Goal: Transaction & Acquisition: Book appointment/travel/reservation

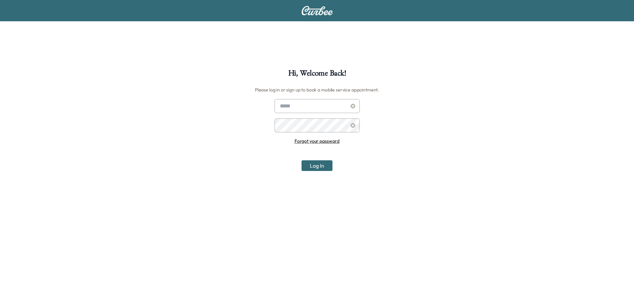
type input "**********"
click at [324, 164] on button "Log In" at bounding box center [316, 165] width 31 height 11
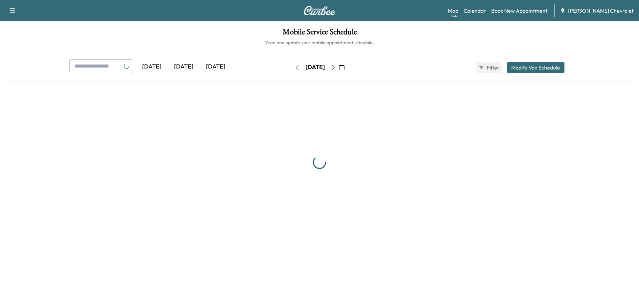
click at [529, 12] on link "Book New Appointment" at bounding box center [519, 11] width 56 height 8
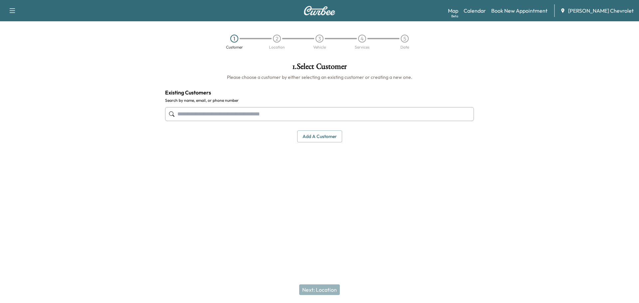
click at [313, 114] on input "text" at bounding box center [319, 114] width 309 height 14
type input "**********"
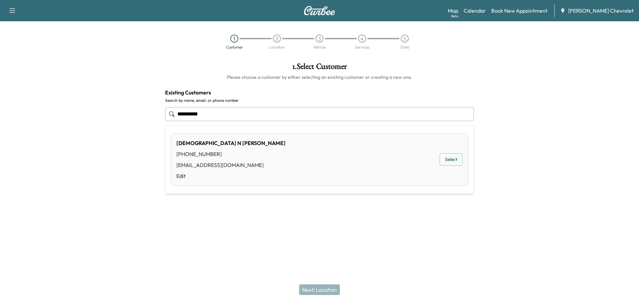
drag, startPoint x: 259, startPoint y: 111, endPoint x: 71, endPoint y: 115, distance: 188.4
click at [71, 115] on div "**********" at bounding box center [319, 133] width 639 height 152
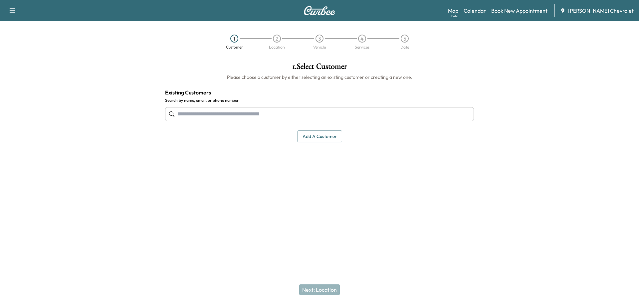
click at [351, 113] on input "text" at bounding box center [319, 114] width 309 height 14
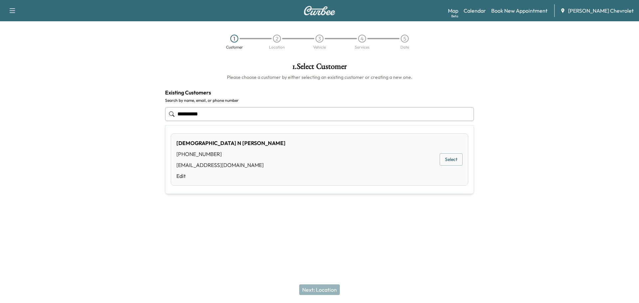
click at [450, 163] on button "Select" at bounding box center [451, 159] width 23 height 12
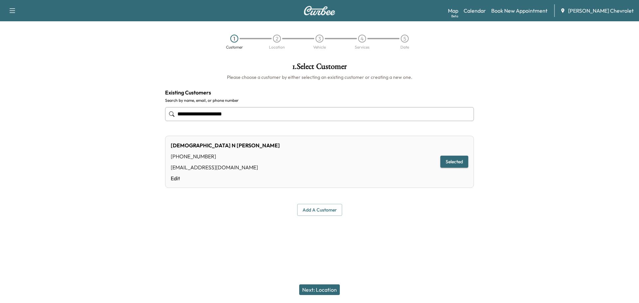
type input "**********"
click at [333, 290] on button "Next: Location" at bounding box center [319, 289] width 41 height 11
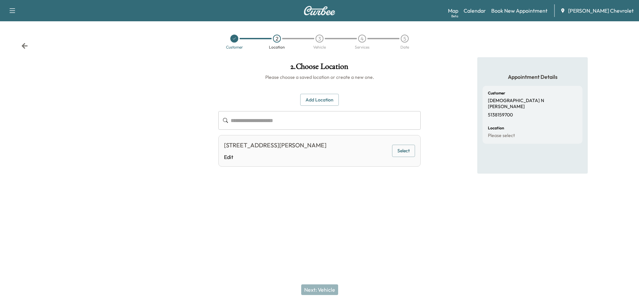
click at [377, 223] on div at bounding box center [319, 219] width 639 height 21
click at [378, 226] on div at bounding box center [319, 219] width 639 height 21
click at [276, 118] on input "text" at bounding box center [326, 120] width 190 height 19
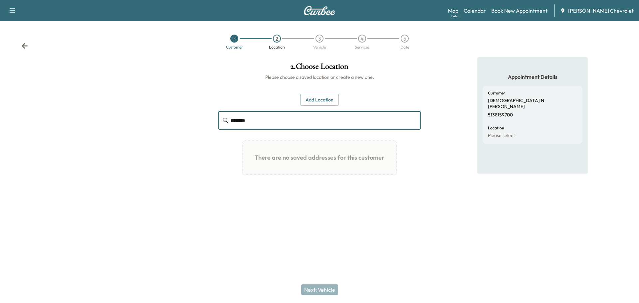
type input "*******"
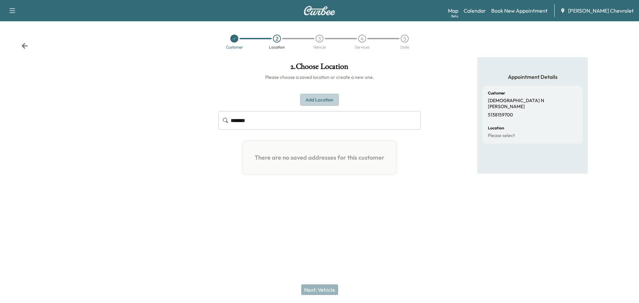
click at [312, 97] on button "Add Location" at bounding box center [319, 100] width 39 height 12
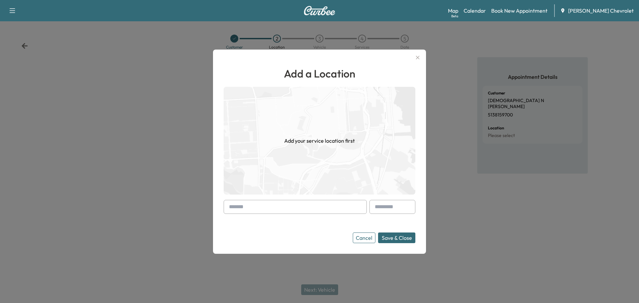
click at [301, 210] on input "text" at bounding box center [295, 207] width 143 height 14
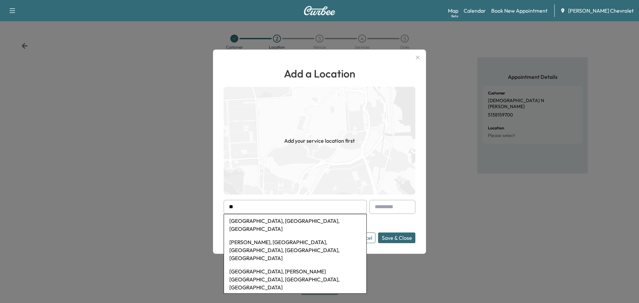
type input "*"
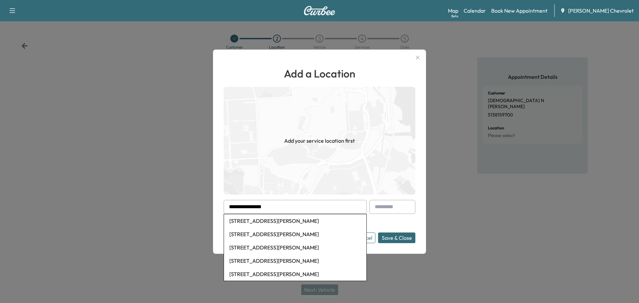
drag, startPoint x: 290, startPoint y: 206, endPoint x: 186, endPoint y: 204, distance: 103.8
click at [186, 204] on div "**********" at bounding box center [319, 151] width 639 height 303
click at [237, 204] on input "**********" at bounding box center [295, 207] width 143 height 14
drag, startPoint x: 241, startPoint y: 208, endPoint x: 213, endPoint y: 207, distance: 28.3
click at [213, 207] on div "**********" at bounding box center [319, 152] width 213 height 204
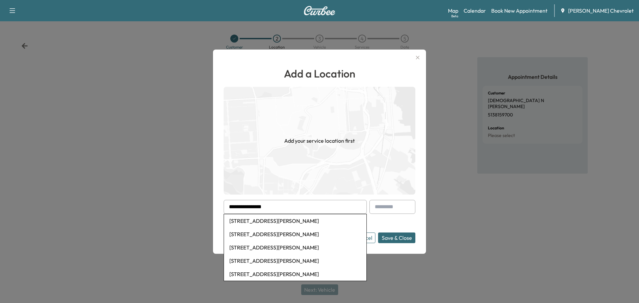
click at [328, 234] on li "[STREET_ADDRESS][PERSON_NAME]" at bounding box center [295, 234] width 142 height 13
type input "**********"
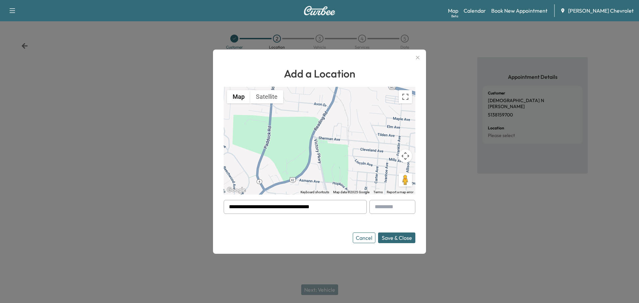
click at [404, 236] on button "Save & Close" at bounding box center [396, 238] width 37 height 11
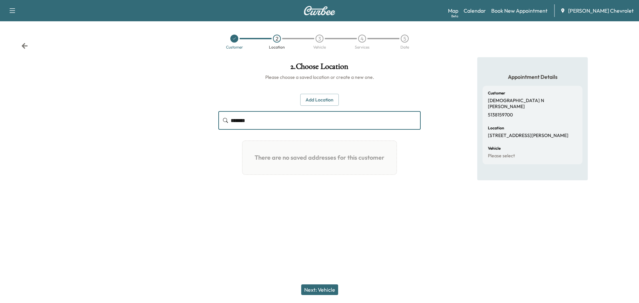
drag, startPoint x: 273, startPoint y: 119, endPoint x: 187, endPoint y: 124, distance: 86.6
click at [187, 124] on div "2 . Choose Location Please choose a saved location or create a new one. Add Loc…" at bounding box center [319, 133] width 639 height 152
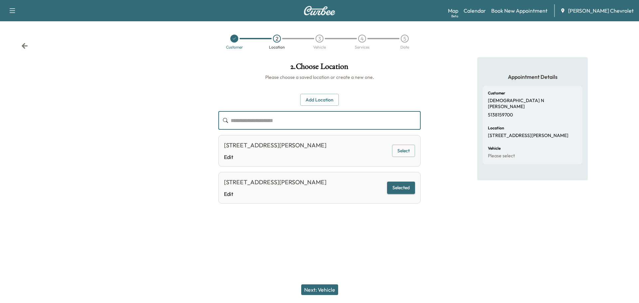
click at [401, 187] on button "Selected" at bounding box center [401, 188] width 28 height 12
click at [325, 289] on button "Next: Vehicle" at bounding box center [319, 289] width 37 height 11
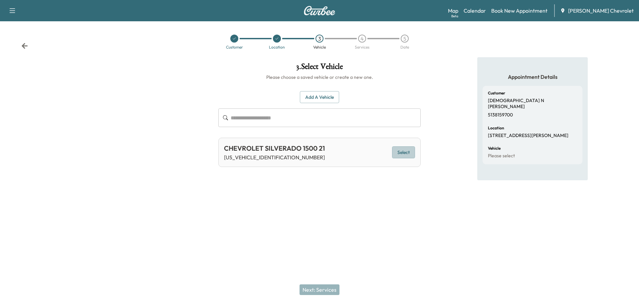
click at [400, 155] on button "Select" at bounding box center [403, 152] width 23 height 12
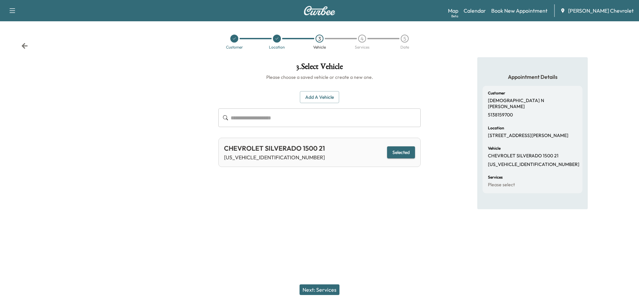
click at [375, 196] on div "3 . Select Vehicle Please choose a saved vehicle or create a new one. Add a Veh…" at bounding box center [319, 133] width 213 height 152
click at [318, 293] on button "Next: Services" at bounding box center [319, 289] width 40 height 11
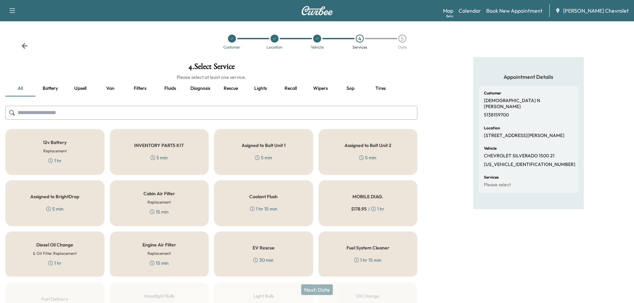
click at [199, 113] on input "text" at bounding box center [211, 113] width 412 height 14
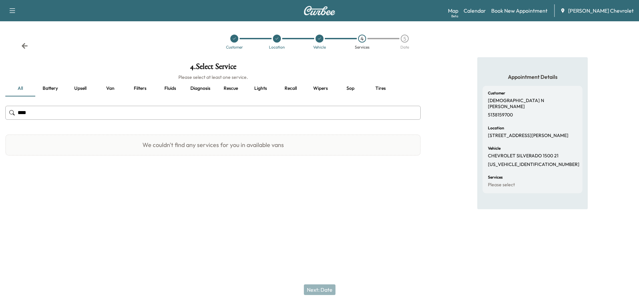
type input "*****"
drag, startPoint x: 199, startPoint y: 114, endPoint x: 0, endPoint y: 110, distance: 198.7
click at [0, 110] on div "4 . Select Service Please select at least one service. all Battery Upsell Van F…" at bounding box center [213, 111] width 426 height 109
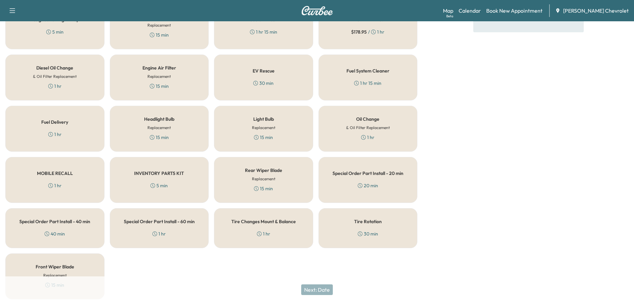
scroll to position [167, 0]
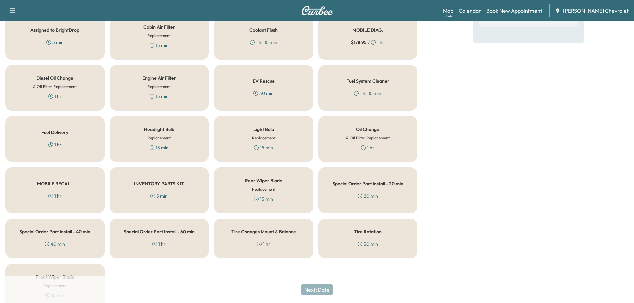
click at [383, 192] on div "Special Order Part Install - 20 min 20 min" at bounding box center [367, 190] width 99 height 46
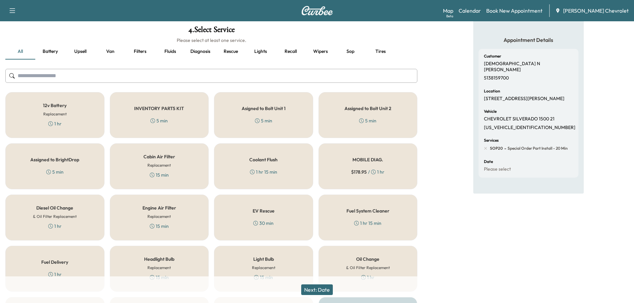
scroll to position [0, 0]
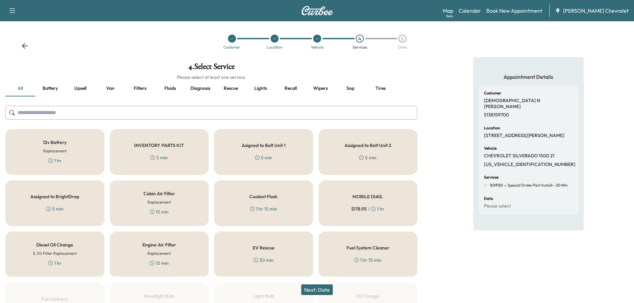
click at [497, 208] on p "Please select" at bounding box center [497, 206] width 27 height 6
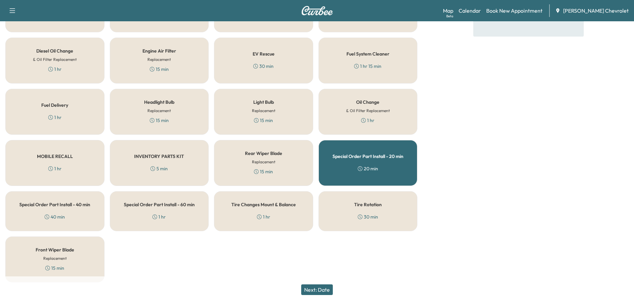
scroll to position [200, 0]
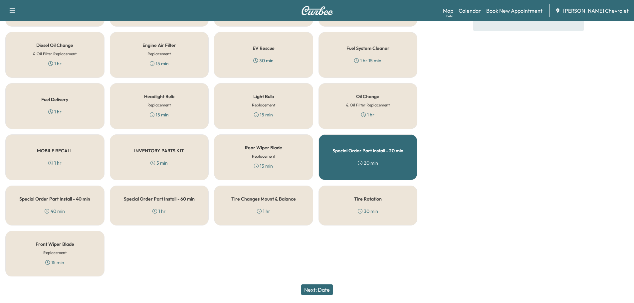
click at [320, 287] on button "Next: Date" at bounding box center [317, 289] width 32 height 11
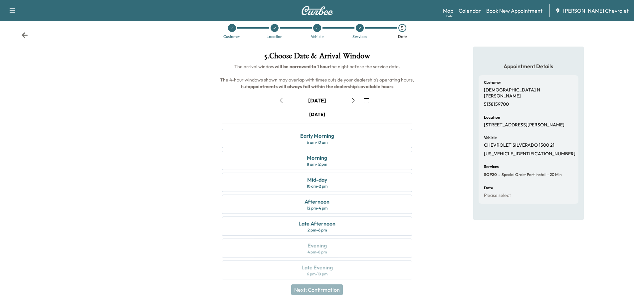
scroll to position [17, 0]
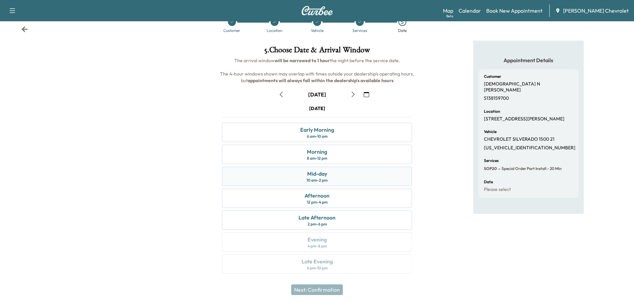
drag, startPoint x: 428, startPoint y: 175, endPoint x: 397, endPoint y: 171, distance: 31.5
click at [423, 173] on div "Appointment Details Customer [PERSON_NAME] 5138159700 Location [STREET_ADDRESS]…" at bounding box center [528, 161] width 211 height 241
click at [451, 167] on div "Appointment Details Customer [PERSON_NAME] 5138159700 Location [STREET_ADDRESS]…" at bounding box center [528, 161] width 211 height 241
click at [283, 92] on icon "button" at bounding box center [280, 94] width 5 height 5
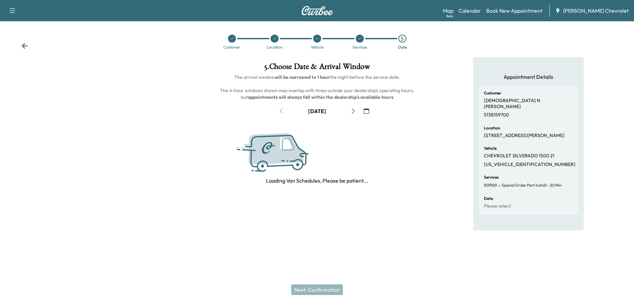
scroll to position [0, 0]
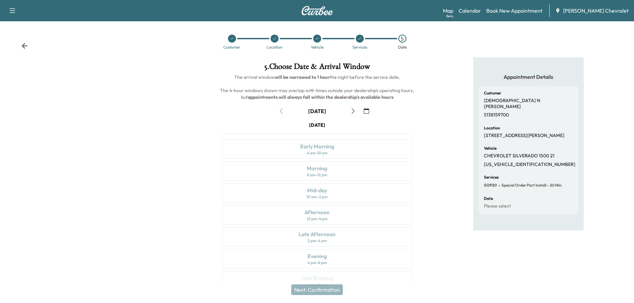
click at [353, 111] on icon "button" at bounding box center [352, 110] width 5 height 5
click at [449, 148] on div "Appointment Details Customer [PERSON_NAME] 5138159700 Location [STREET_ADDRESS]…" at bounding box center [528, 177] width 211 height 241
click at [448, 146] on div "Appointment Details Customer [PERSON_NAME] 5138159700 Location [STREET_ADDRESS]…" at bounding box center [528, 177] width 211 height 241
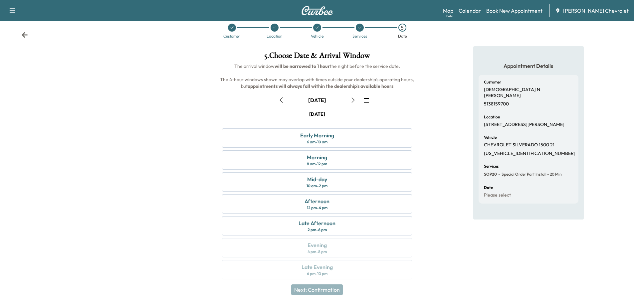
scroll to position [17, 0]
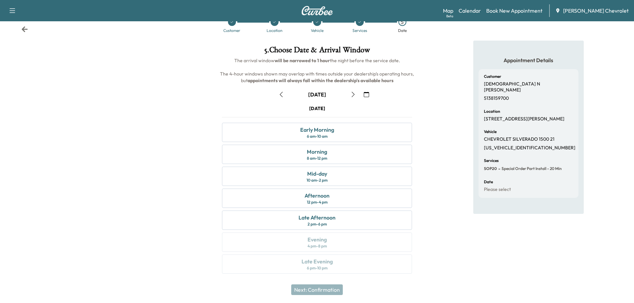
click at [448, 155] on div "Appointment Details Customer [PERSON_NAME] 5138159700 Location [STREET_ADDRESS]…" at bounding box center [528, 161] width 211 height 241
click at [449, 152] on div "Appointment Details Customer [PERSON_NAME] 5138159700 Location [STREET_ADDRESS]…" at bounding box center [528, 161] width 211 height 241
click at [449, 151] on div "Appointment Details Customer [PERSON_NAME] 5138159700 Location [STREET_ADDRESS]…" at bounding box center [528, 161] width 211 height 241
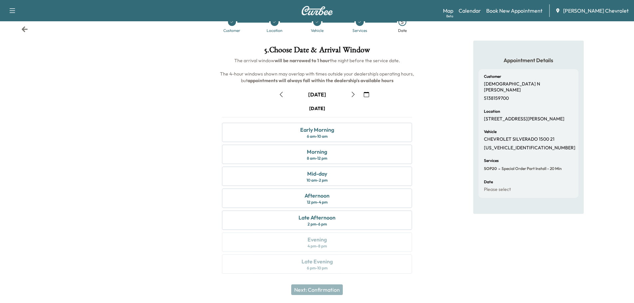
click at [449, 151] on div "Appointment Details Customer [PERSON_NAME] 5138159700 Location [STREET_ADDRESS]…" at bounding box center [528, 161] width 211 height 241
click at [427, 172] on div "Appointment Details Customer [PERSON_NAME] 5138159700 Location [STREET_ADDRESS]…" at bounding box center [528, 161] width 211 height 241
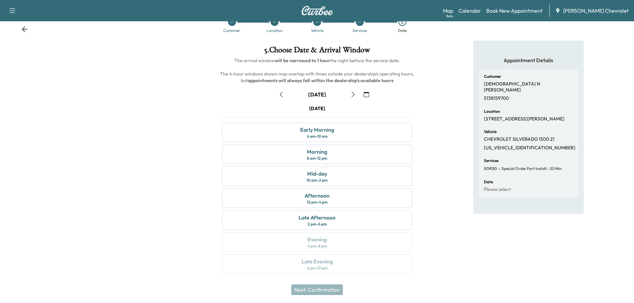
click at [429, 172] on div "Appointment Details Customer [PERSON_NAME] 5138159700 Location [STREET_ADDRESS]…" at bounding box center [528, 161] width 211 height 241
click at [435, 164] on div "Appointment Details Customer [PERSON_NAME] 5138159700 Location [STREET_ADDRESS]…" at bounding box center [528, 161] width 211 height 241
click at [435, 155] on div "Appointment Details Customer [PERSON_NAME] 5138159700 Location [STREET_ADDRESS]…" at bounding box center [528, 161] width 211 height 241
click at [427, 158] on div "Appointment Details Customer [PERSON_NAME] 5138159700 Location [STREET_ADDRESS]…" at bounding box center [528, 161] width 211 height 241
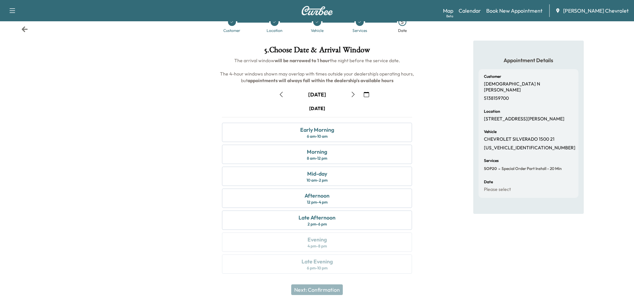
click at [424, 165] on div "Appointment Details Customer [PERSON_NAME] 5138159700 Location [STREET_ADDRESS]…" at bounding box center [528, 161] width 211 height 241
drag, startPoint x: 427, startPoint y: 164, endPoint x: 408, endPoint y: 249, distance: 86.6
click at [426, 167] on div "Appointment Details Customer [PERSON_NAME] 5138159700 Location [STREET_ADDRESS]…" at bounding box center [528, 161] width 211 height 241
click at [177, 209] on div at bounding box center [105, 161] width 211 height 241
click at [194, 99] on div at bounding box center [105, 161] width 211 height 241
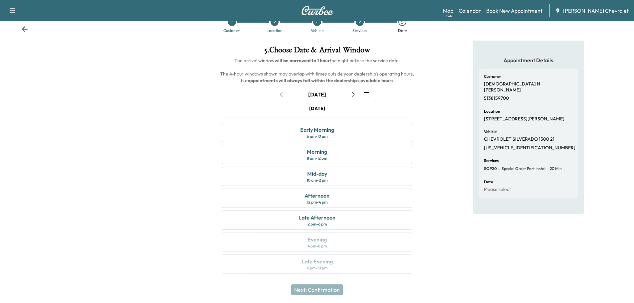
scroll to position [0, 0]
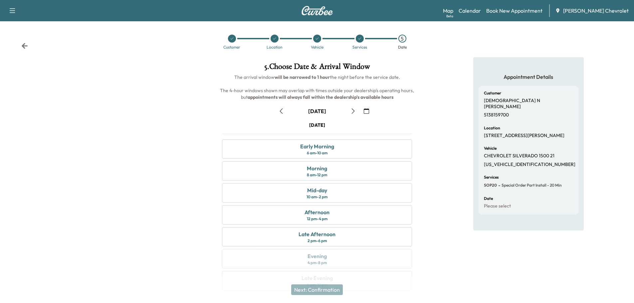
click at [23, 44] on icon at bounding box center [24, 46] width 7 height 7
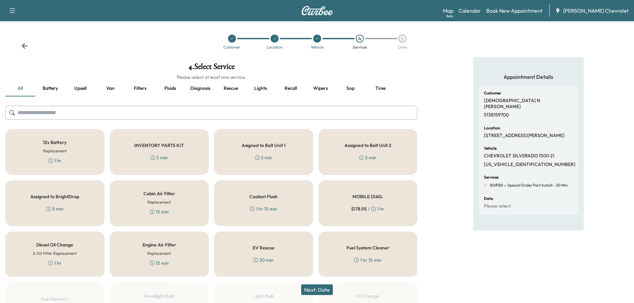
click at [439, 234] on div "Appointment Details Customer [PERSON_NAME] 5138159700 Location [STREET_ADDRESS]…" at bounding box center [528, 269] width 211 height 425
